Goal: Information Seeking & Learning: Find contact information

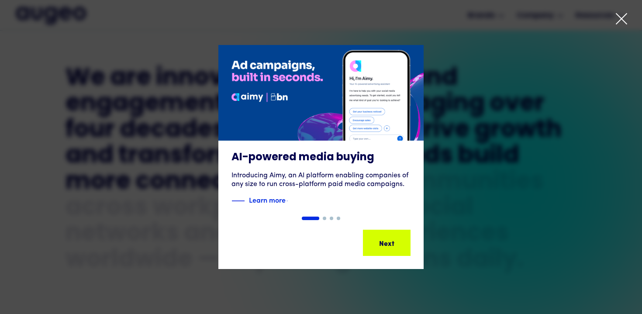
click at [617, 26] on div at bounding box center [621, 20] width 13 height 17
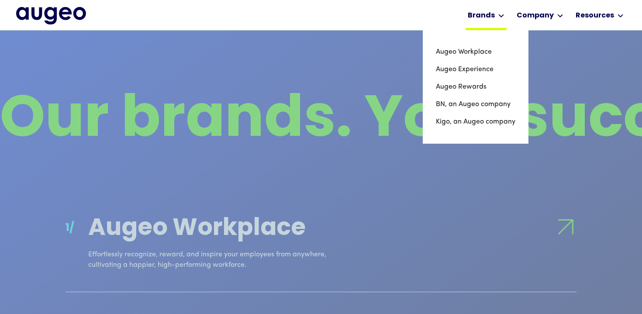
scroll to position [642, 0]
click at [468, 88] on link "Augeo Rewards" at bounding box center [475, 86] width 79 height 17
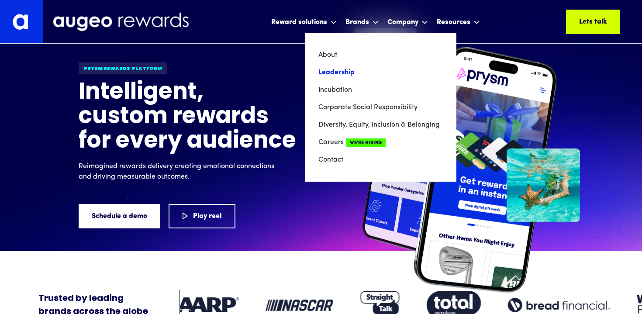
click at [339, 73] on link "Leadership" at bounding box center [380, 72] width 125 height 17
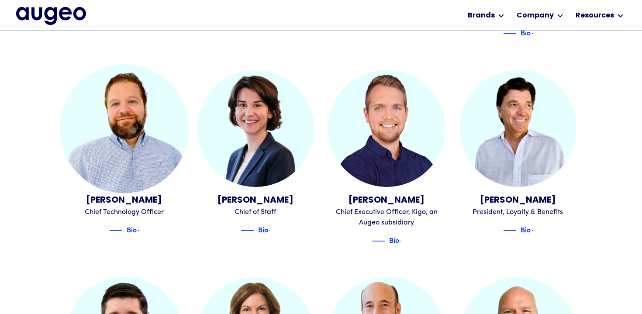
scroll to position [441, 0]
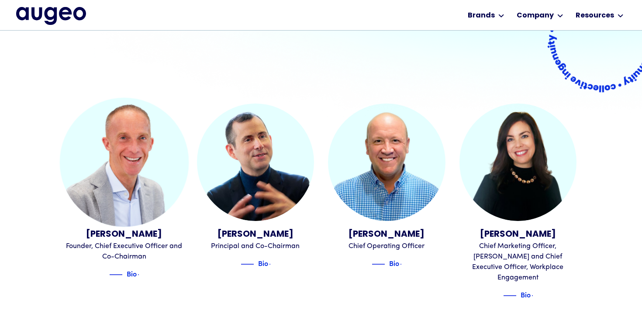
click at [142, 182] on img at bounding box center [124, 162] width 129 height 129
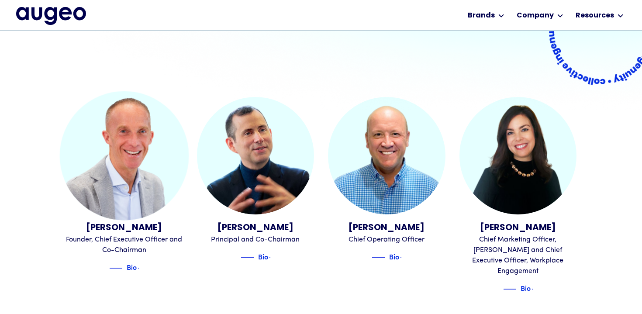
scroll to position [186, 0]
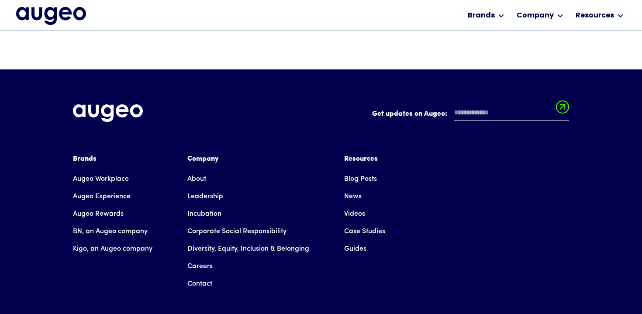
scroll to position [412, 0]
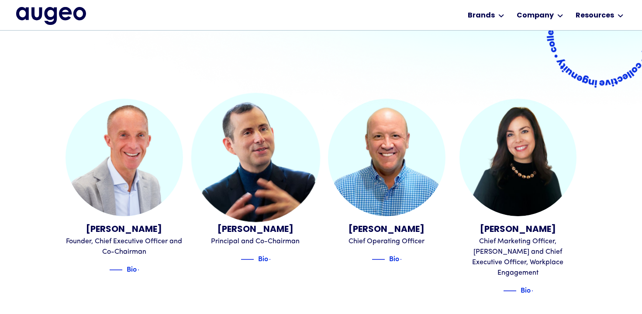
scroll to position [183, 0]
